Goal: Transaction & Acquisition: Purchase product/service

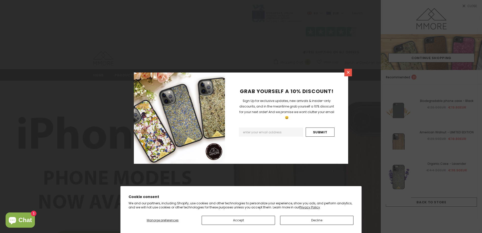
click at [349, 70] on link at bounding box center [349, 73] width 8 height 8
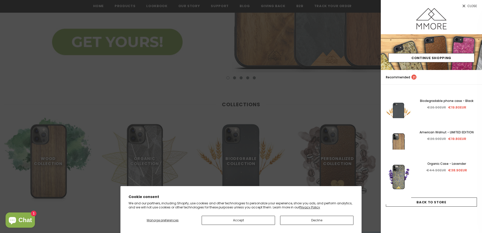
scroll to position [212, 0]
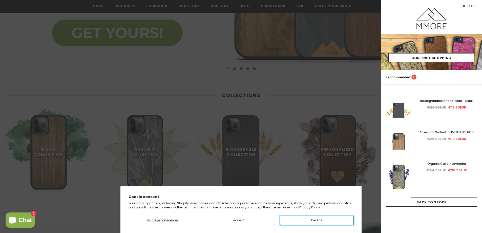
click at [316, 218] on button "Decline" at bounding box center [316, 220] width 73 height 9
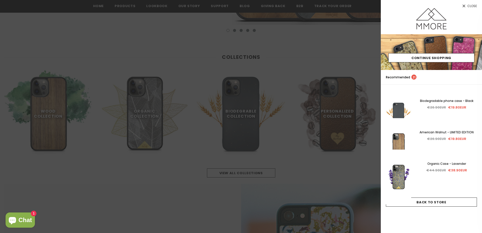
scroll to position [297, 0]
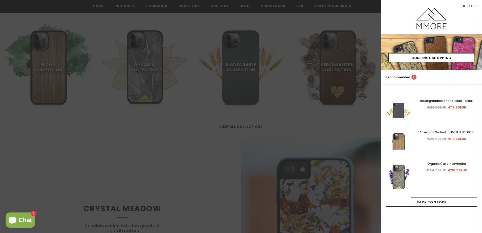
click at [471, 2] on link "Close" at bounding box center [431, 4] width 101 height 8
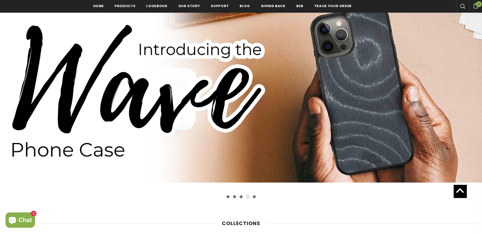
scroll to position [253, 0]
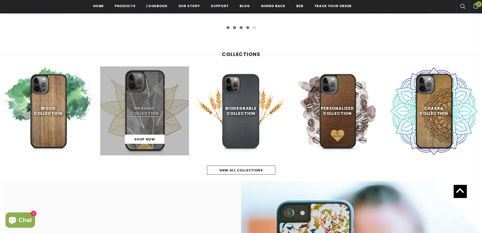
click at [162, 107] on link at bounding box center [144, 110] width 89 height 89
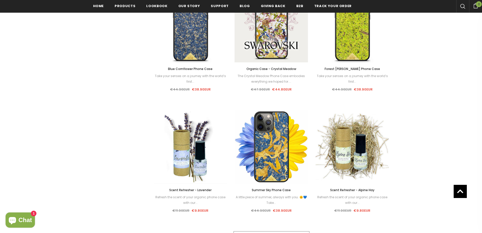
scroll to position [263, 0]
